Goal: Navigation & Orientation: Find specific page/section

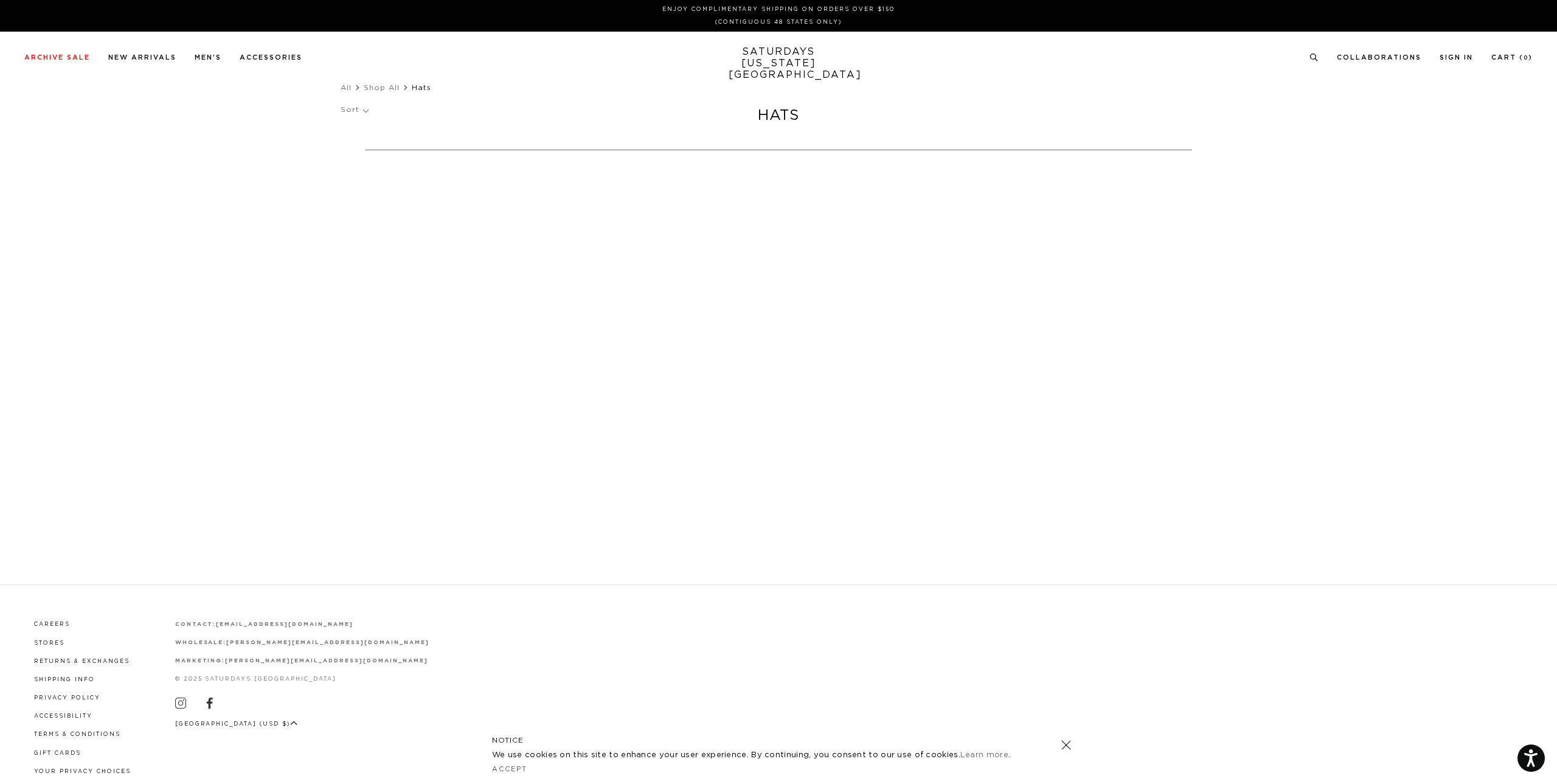
click at [1065, 746] on link at bounding box center [1066, 745] width 17 height 17
click at [771, 91] on ul "All Shop All Hats" at bounding box center [779, 88] width 876 height 13
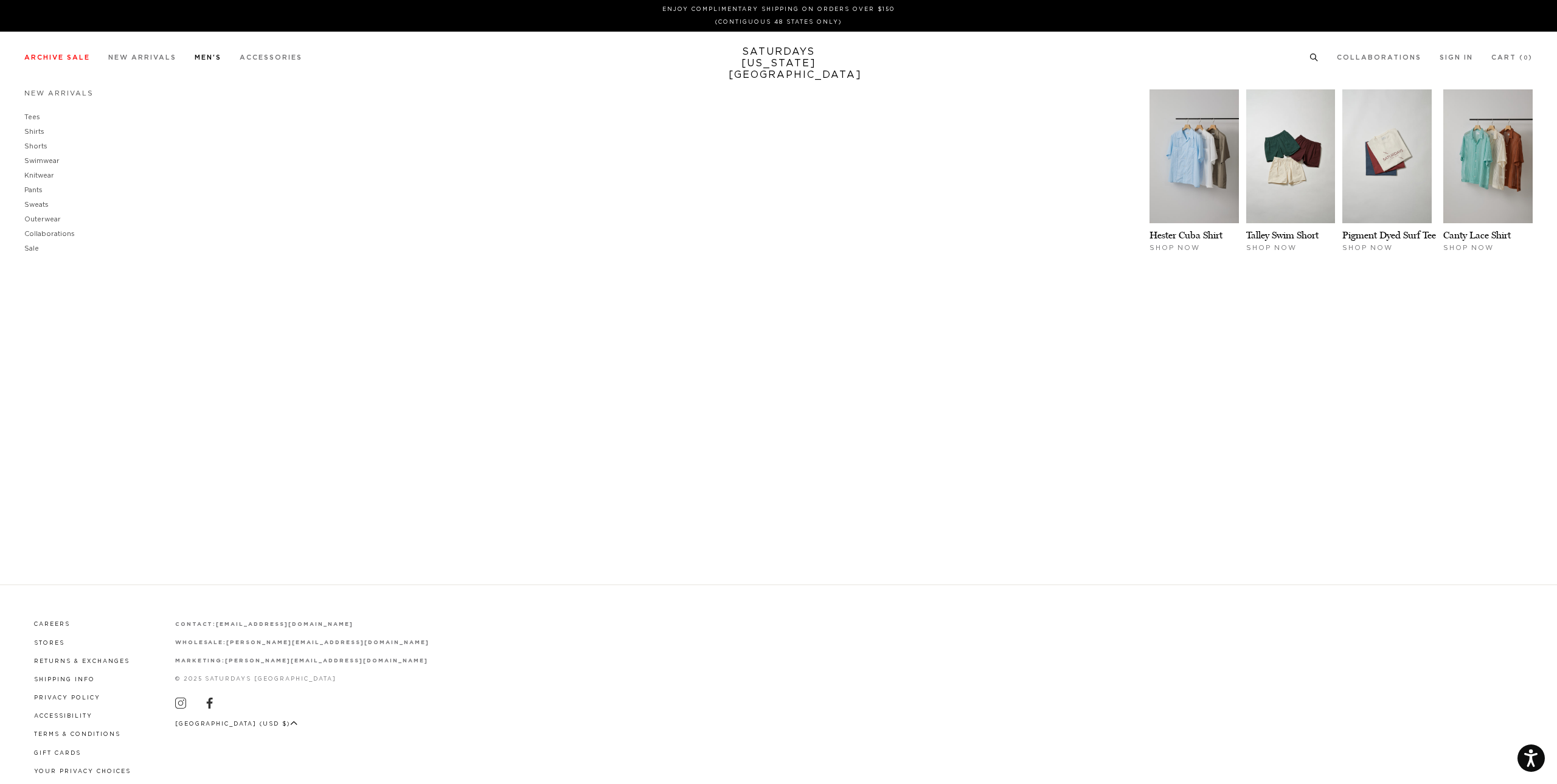
click at [209, 56] on link "Men's" at bounding box center [208, 57] width 27 height 7
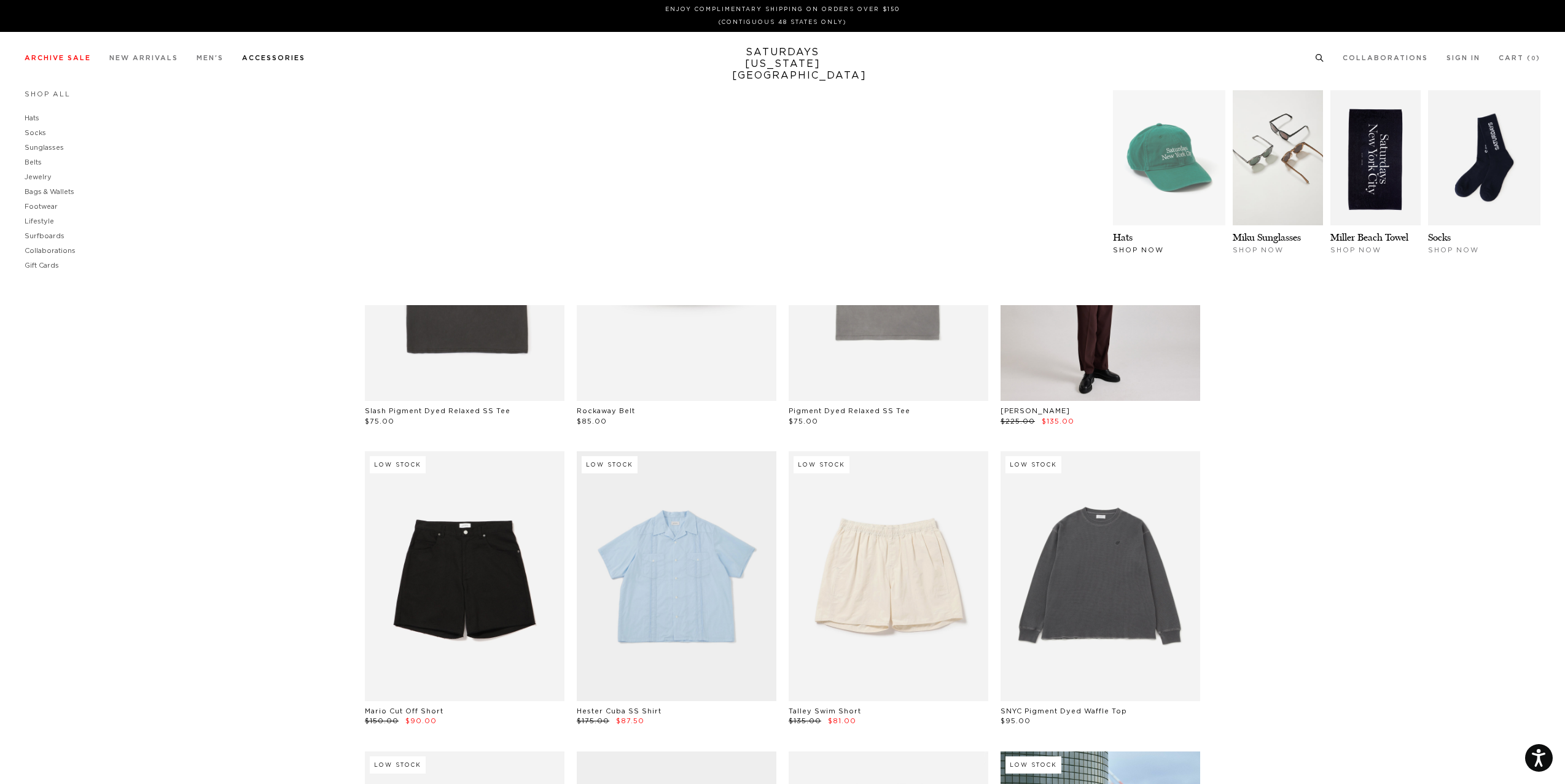
click at [1168, 144] on img at bounding box center [1169, 157] width 112 height 135
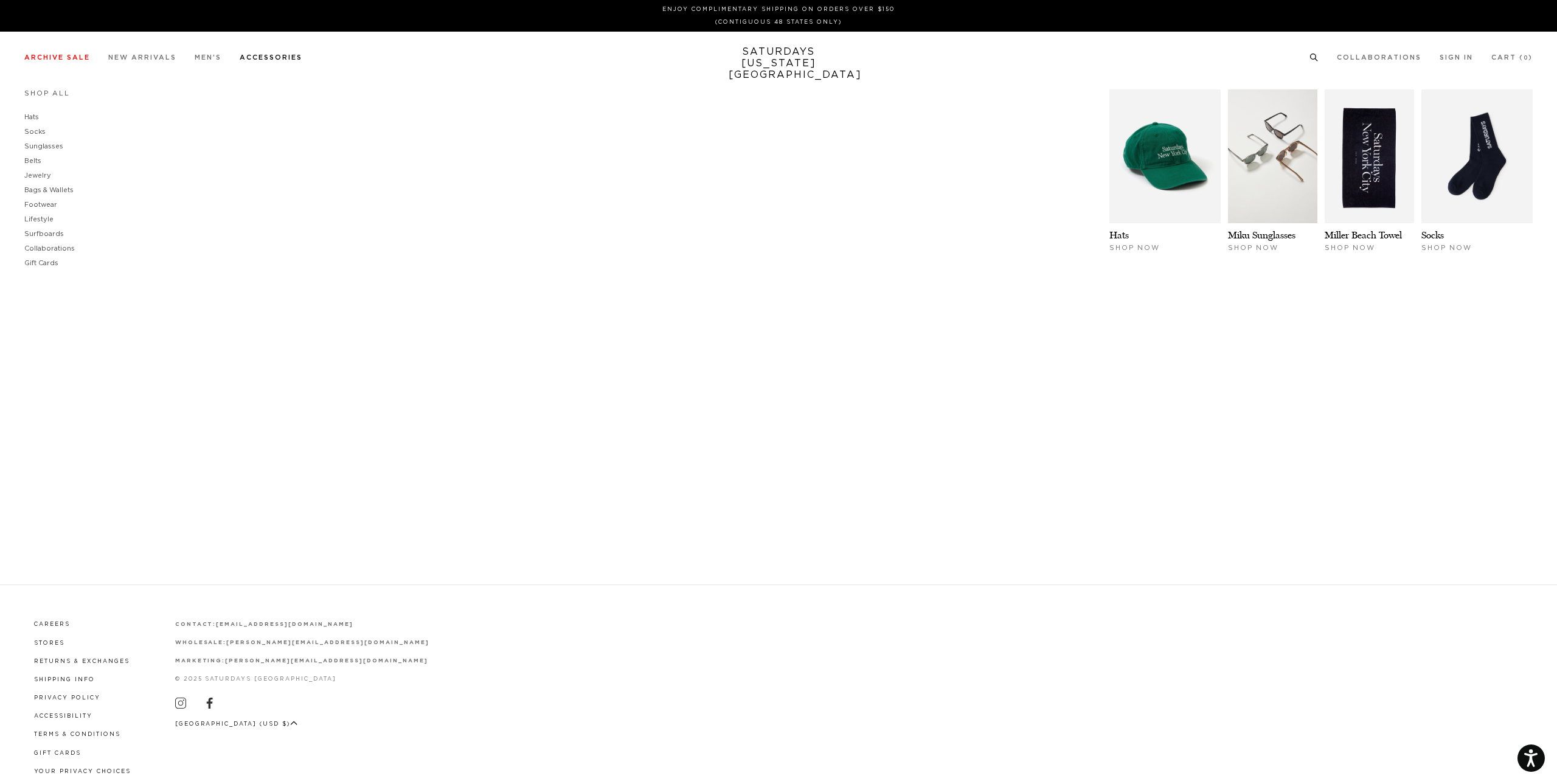
click at [269, 55] on link "Accessories" at bounding box center [271, 57] width 63 height 7
